Goal: Information Seeking & Learning: Check status

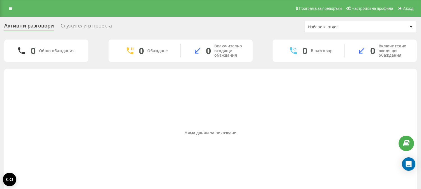
click at [93, 29] on div "Служители в проекта" at bounding box center [86, 27] width 51 height 9
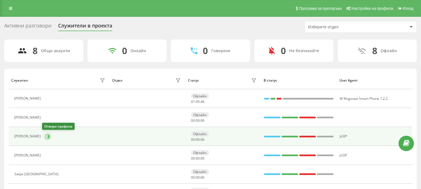
click at [46, 136] on icon at bounding box center [47, 136] width 4 height 4
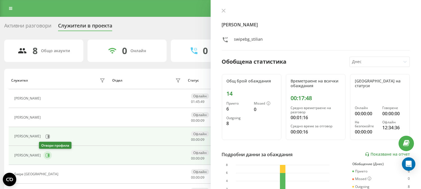
click at [48, 155] on icon at bounding box center [48, 155] width 1 height 3
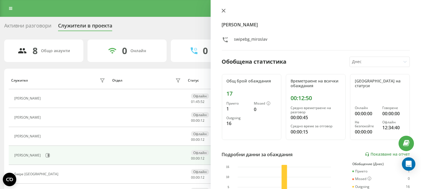
click at [221, 10] on icon at bounding box center [223, 11] width 4 height 4
